Goal: Task Accomplishment & Management: Manage account settings

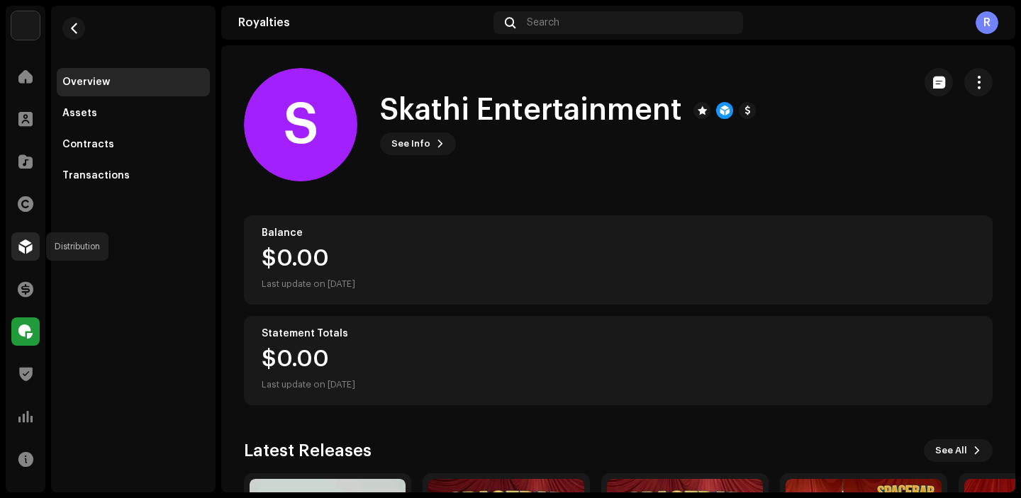
click at [23, 243] on span at bounding box center [25, 246] width 14 height 11
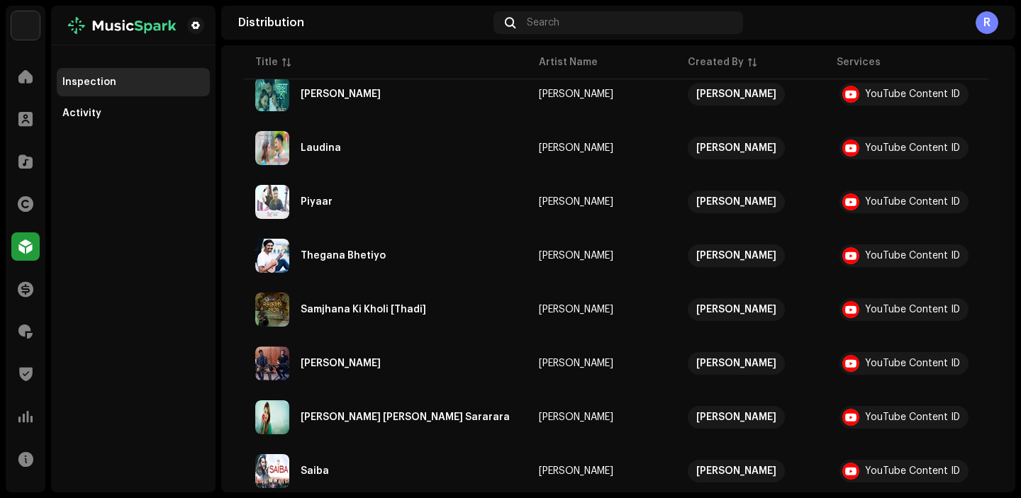
scroll to position [1116, 0]
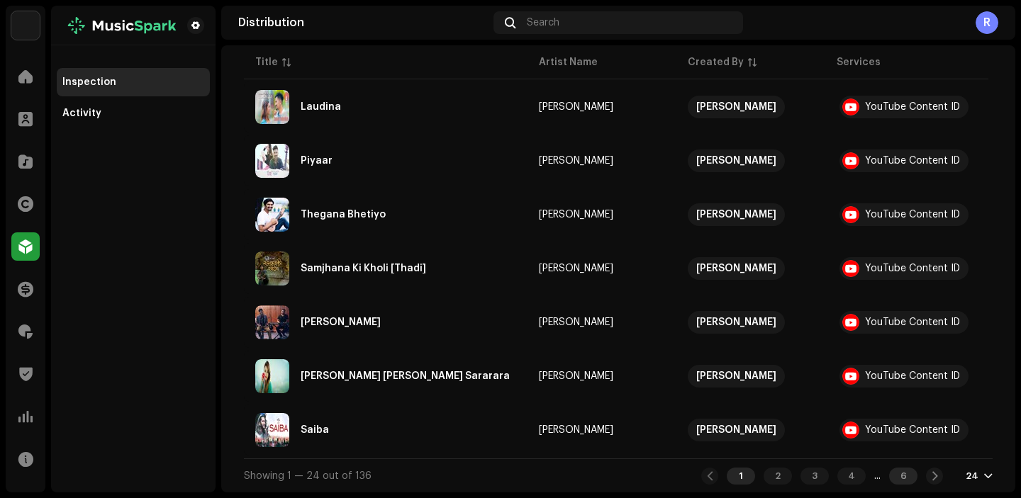
click at [907, 474] on div "6" at bounding box center [903, 476] width 28 height 17
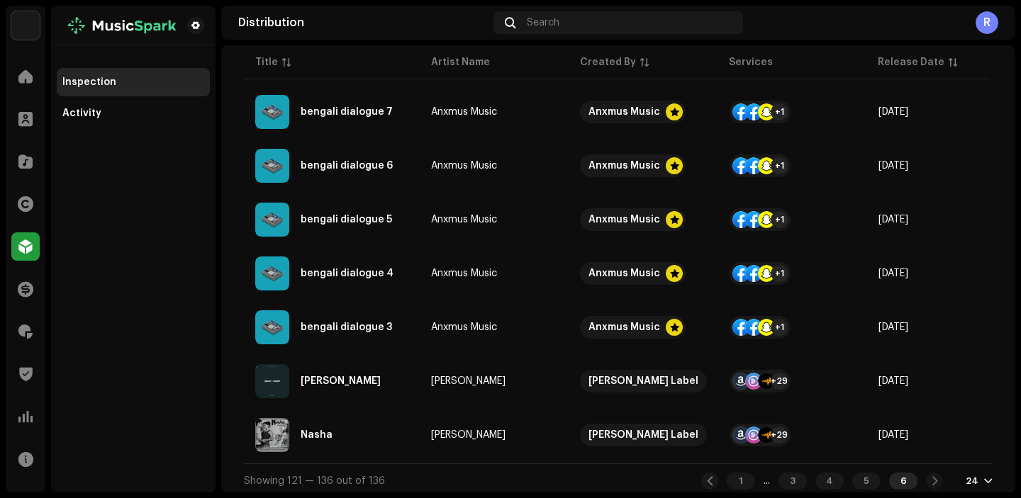
scroll to position [685, 0]
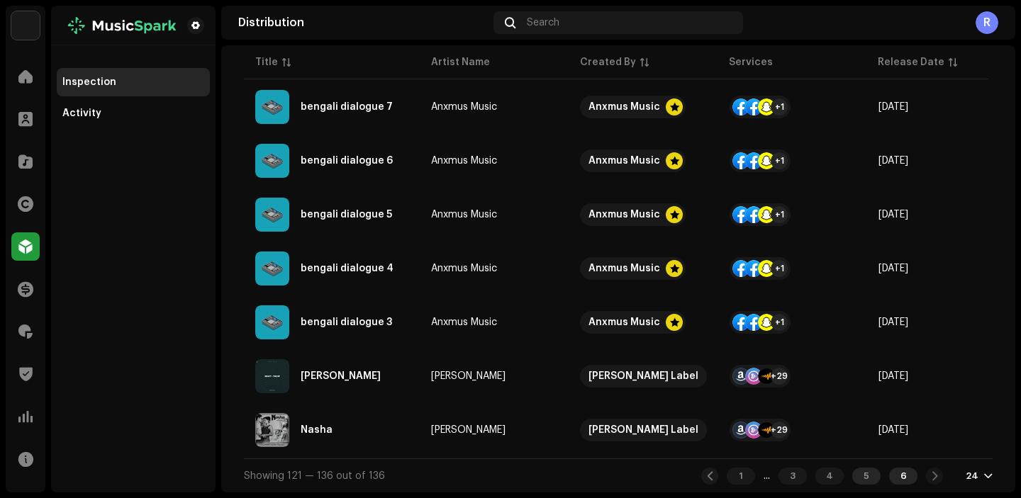
click at [854, 471] on div "5" at bounding box center [866, 476] width 28 height 17
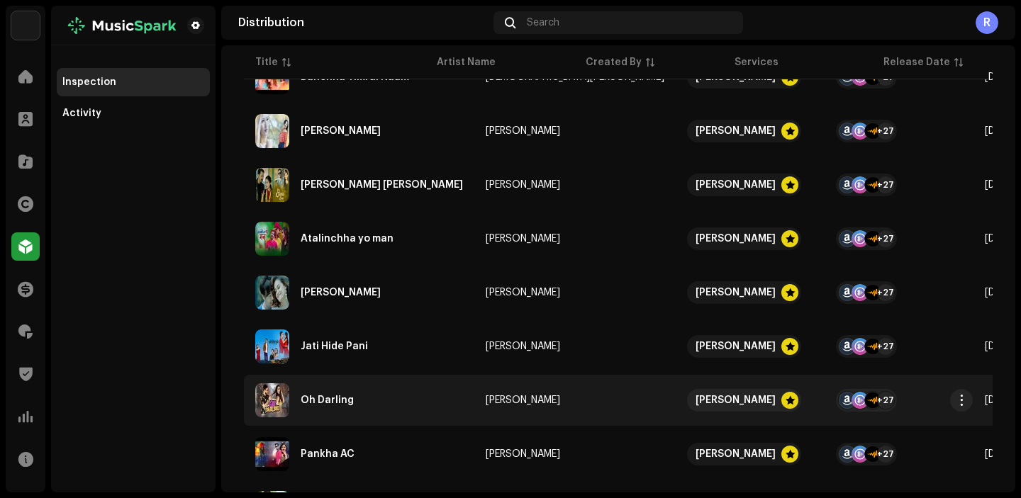
scroll to position [1116, 0]
